Goal: Information Seeking & Learning: Learn about a topic

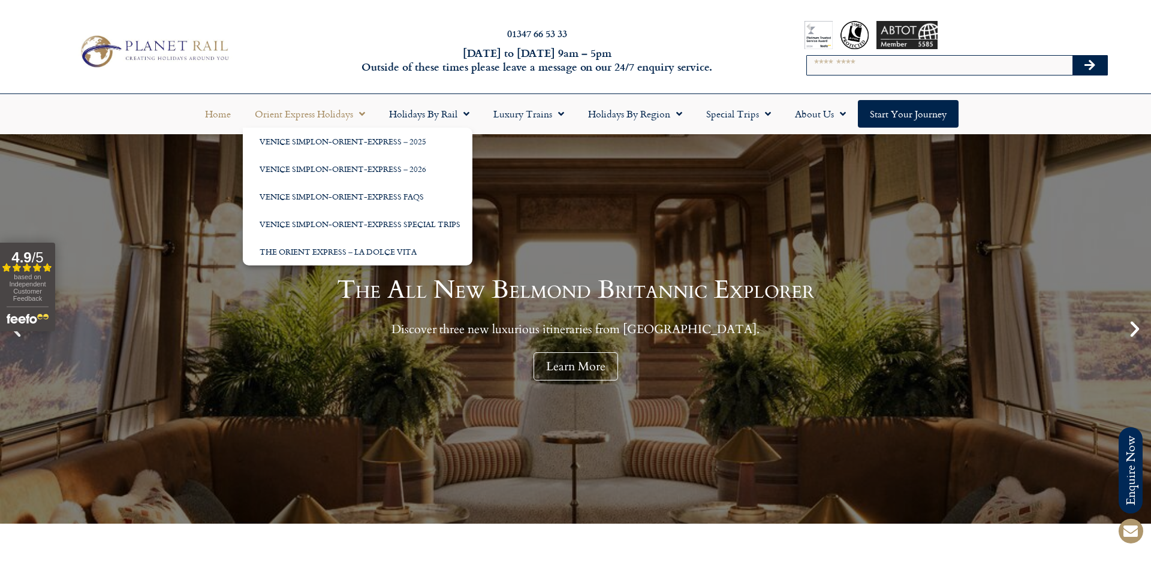
click at [332, 116] on link "Orient Express Holidays" at bounding box center [310, 114] width 134 height 28
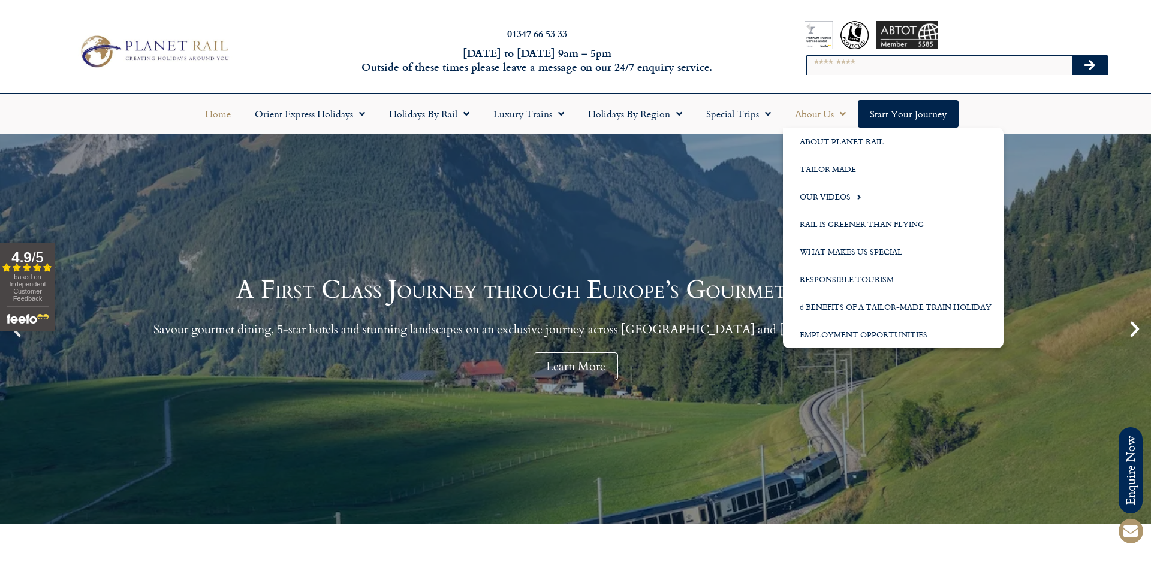
click at [730, 228] on div "A First Class Journey through Europe’s Gourmet Heartland Savour gourmet dining,…" at bounding box center [575, 329] width 1151 height 390
